Goal: Information Seeking & Learning: Learn about a topic

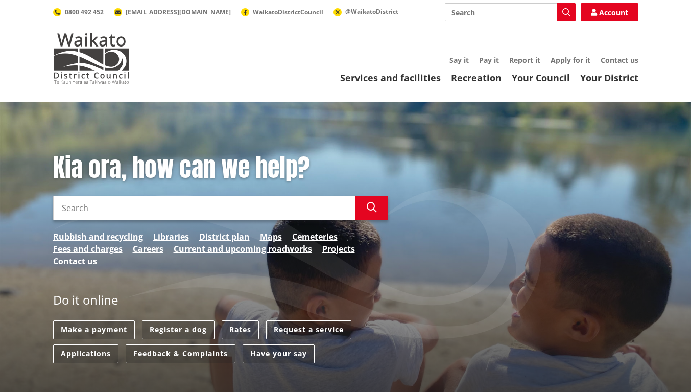
click at [100, 209] on input "Search" at bounding box center [204, 208] width 302 height 25
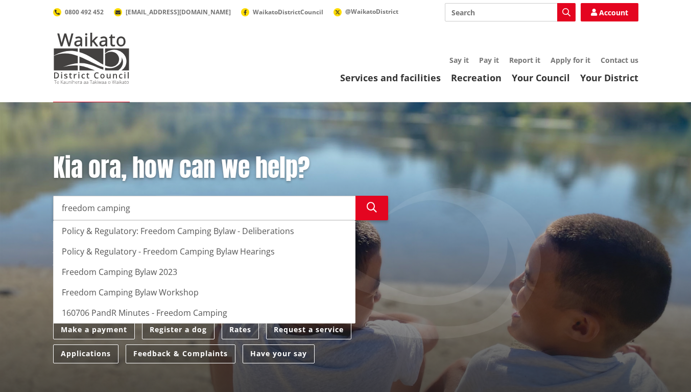
type input "freedom camping"
click at [380, 213] on button "Search" at bounding box center [372, 208] width 33 height 25
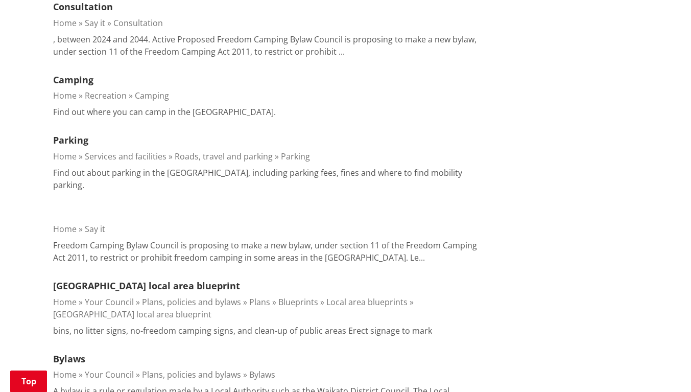
scroll to position [1022, 0]
click at [75, 133] on link "Parking" at bounding box center [70, 139] width 35 height 12
